Goal: Navigation & Orientation: Understand site structure

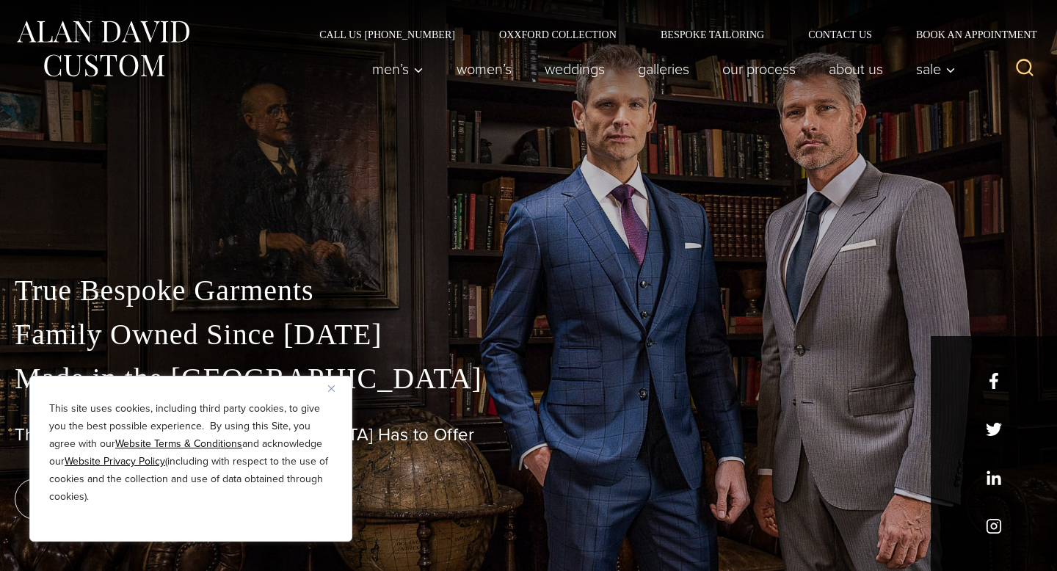
click at [332, 387] on img "Close" at bounding box center [331, 388] width 7 height 7
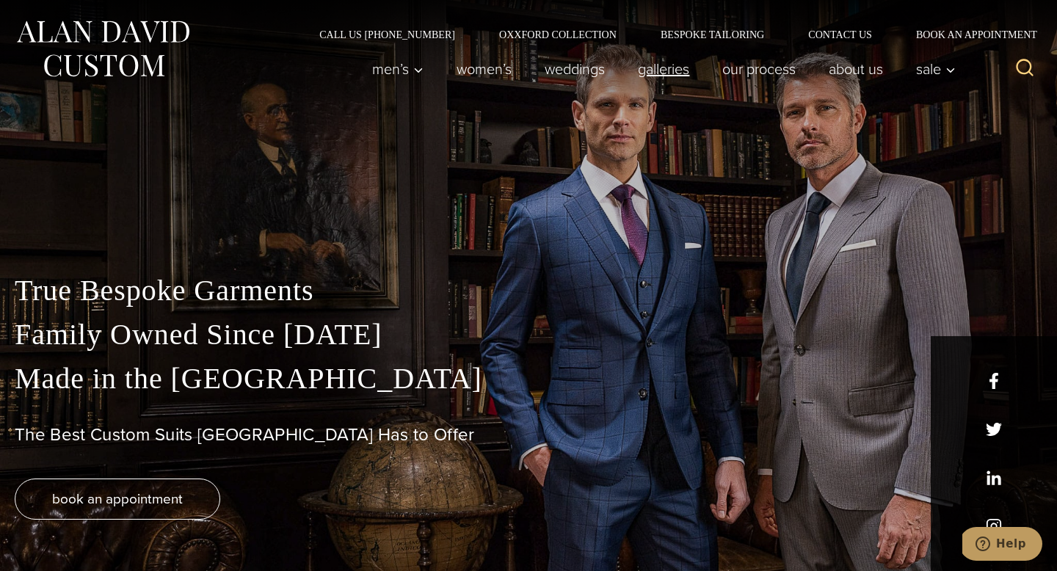
click at [667, 72] on link "Galleries" at bounding box center [664, 68] width 84 height 29
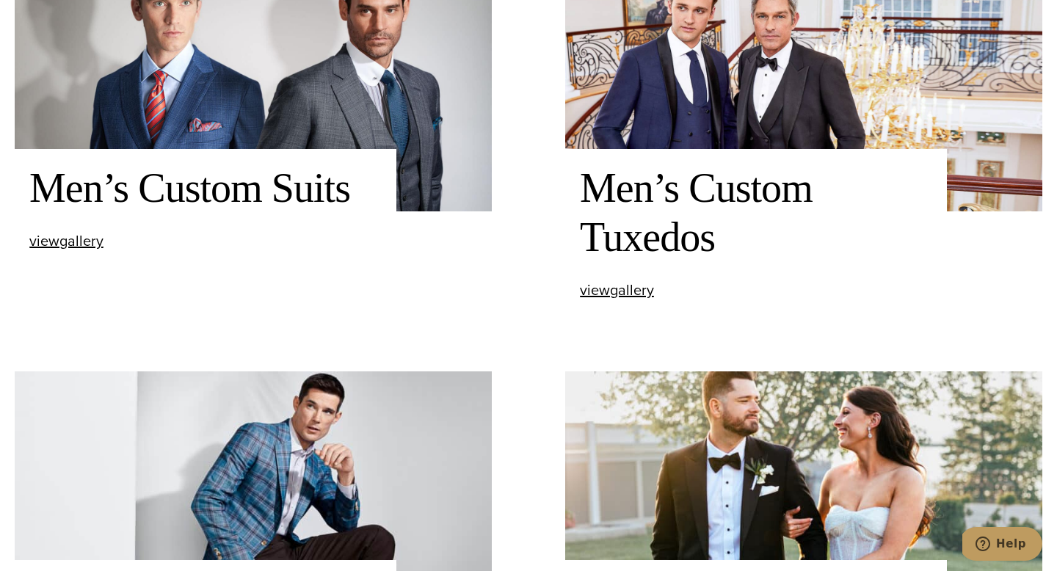
scroll to position [667, 0]
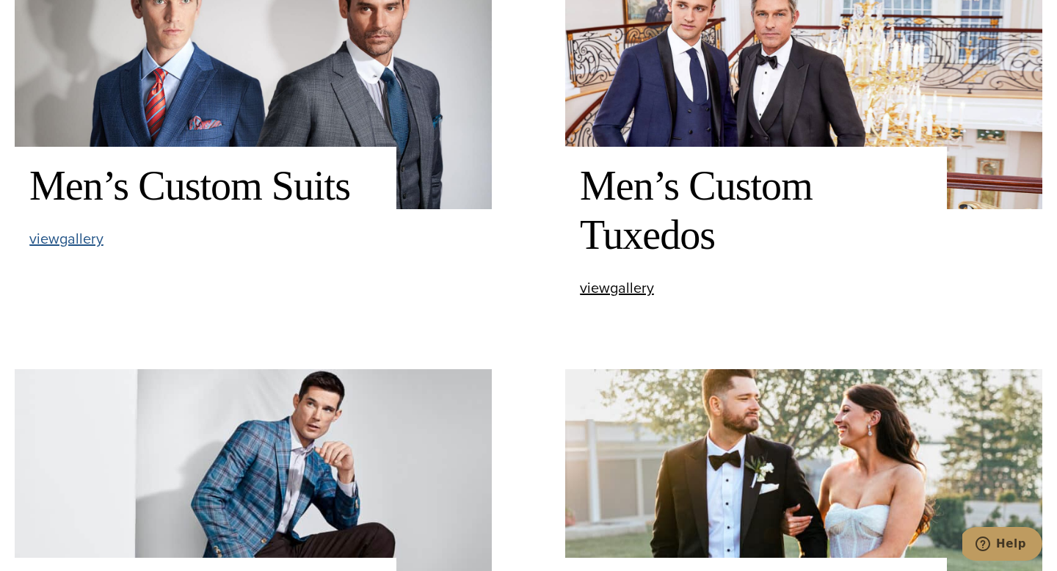
click at [68, 242] on span "view Men’s Custom Suits gallery" at bounding box center [66, 238] width 74 height 22
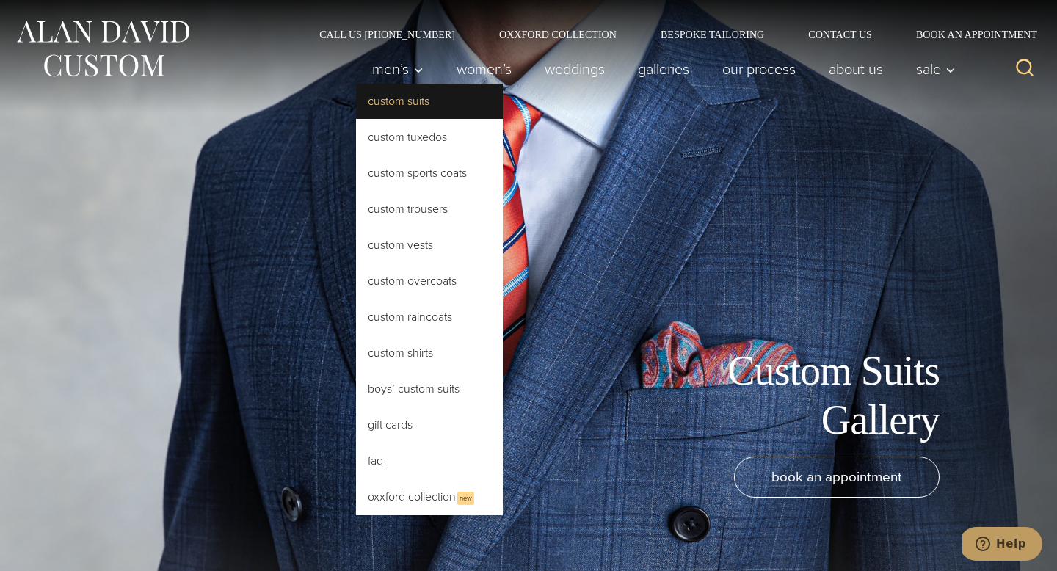
click at [387, 101] on link "Custom Suits" at bounding box center [429, 101] width 147 height 35
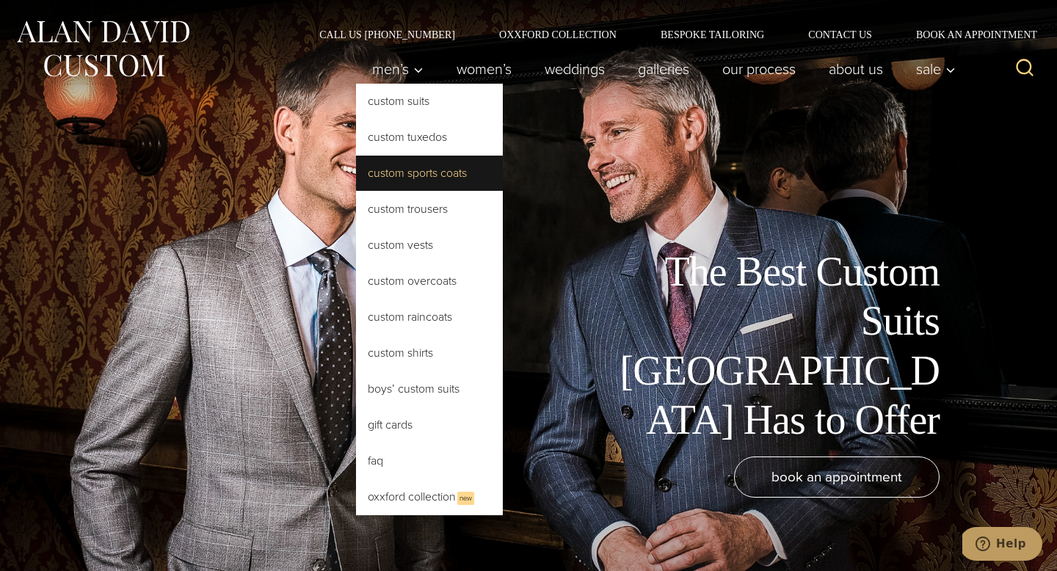
click at [380, 172] on link "Custom Sports Coats" at bounding box center [429, 173] width 147 height 35
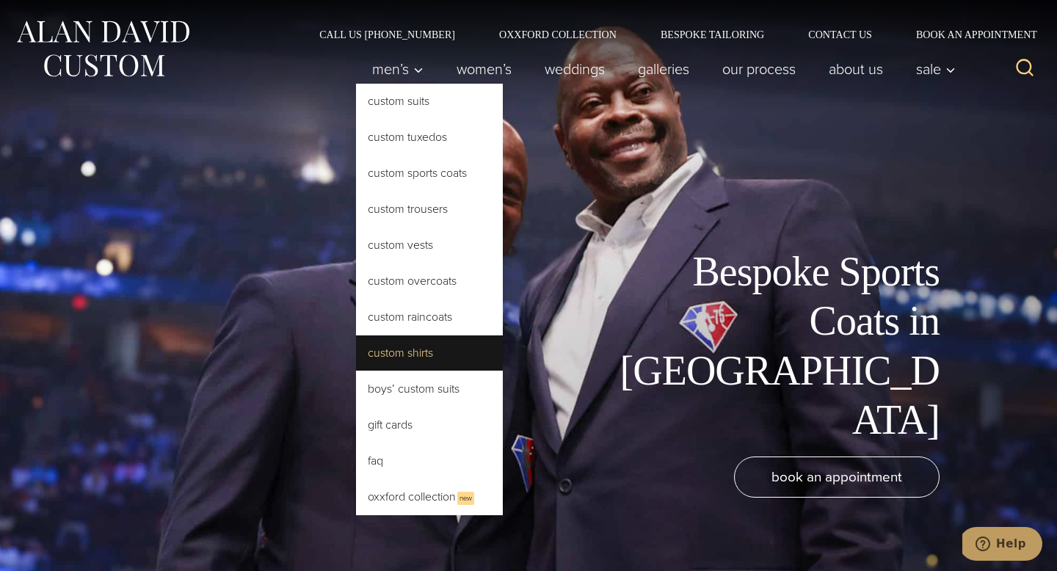
click at [393, 353] on link "Custom Shirts" at bounding box center [429, 352] width 147 height 35
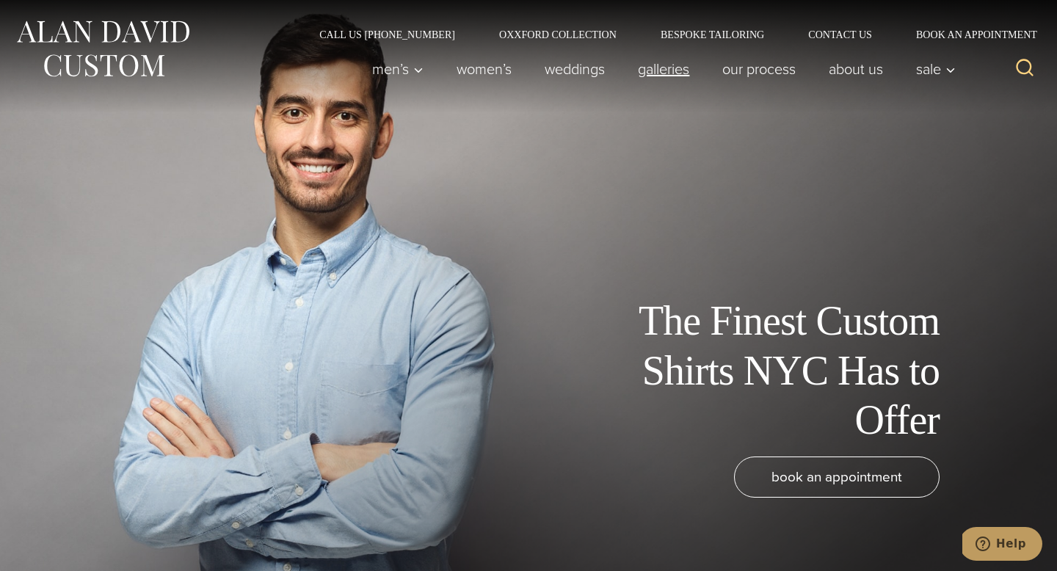
click at [655, 67] on link "Galleries" at bounding box center [664, 68] width 84 height 29
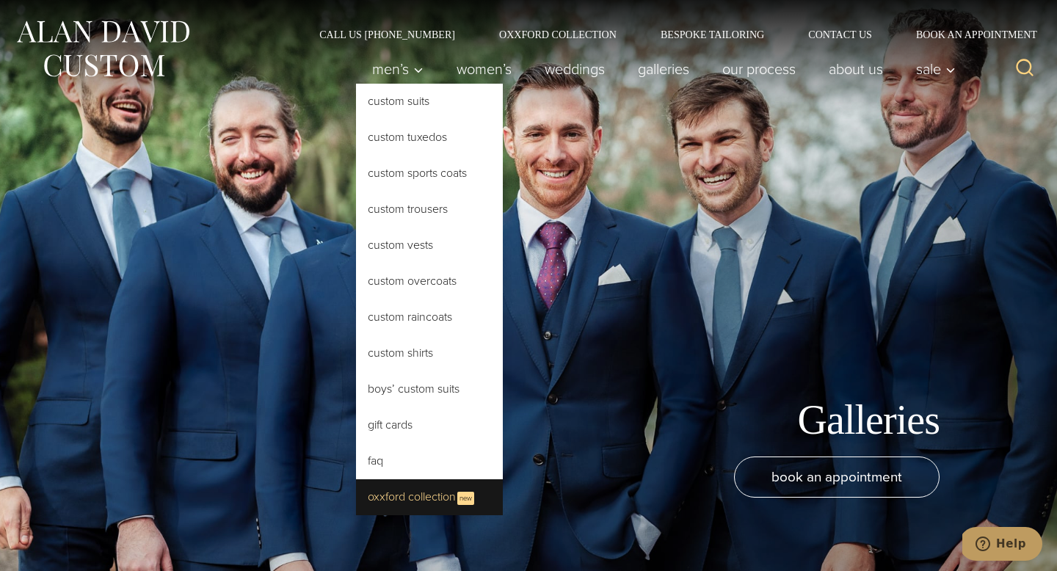
click at [386, 494] on link "Oxxford Collection New" at bounding box center [429, 497] width 147 height 36
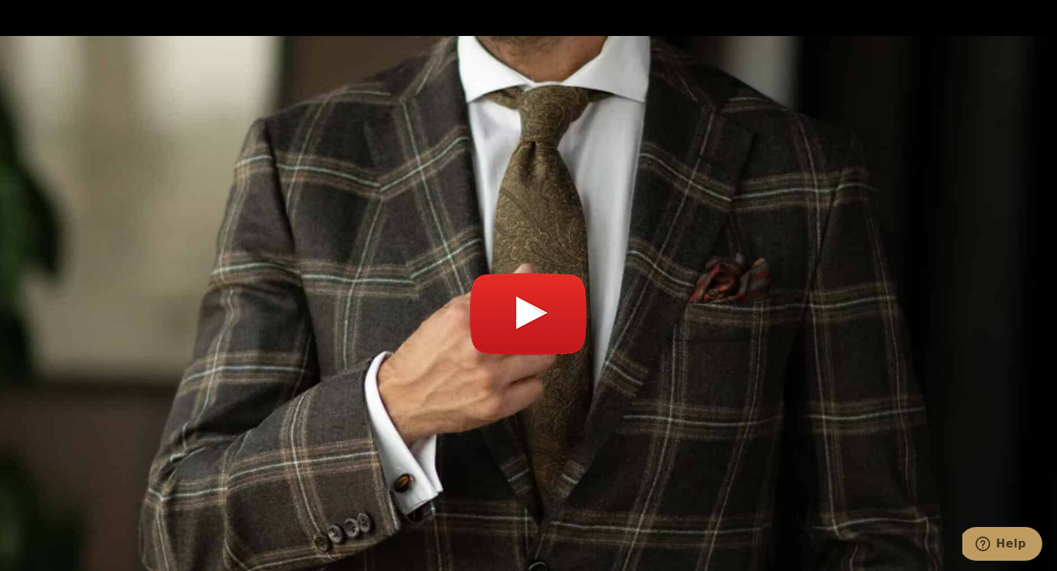
scroll to position [5016, 0]
